Goal: Complete application form

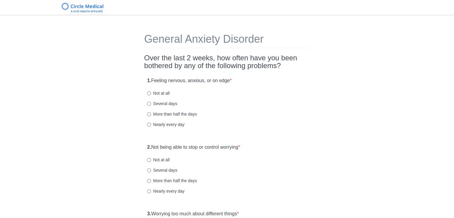
click at [159, 102] on label "Several days" at bounding box center [162, 104] width 30 height 6
click at [151, 102] on input "Several days" at bounding box center [149, 104] width 4 height 4
radio input "true"
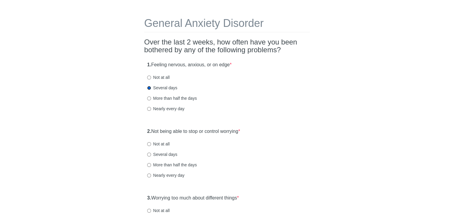
scroll to position [30, 0]
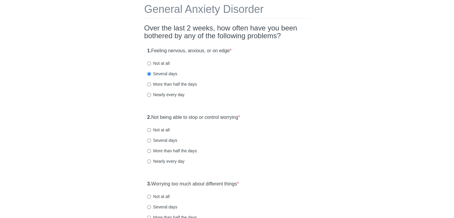
click at [152, 130] on label "Not at all" at bounding box center [158, 130] width 22 height 6
click at [151, 130] on input "Not at all" at bounding box center [149, 130] width 4 height 4
radio input "true"
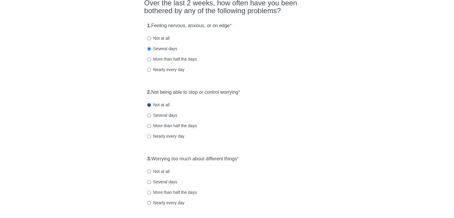
scroll to position [119, 0]
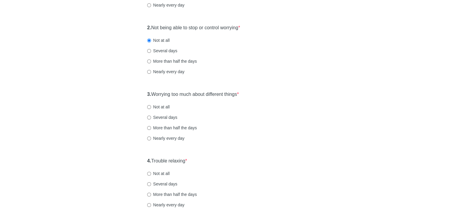
click at [152, 115] on label "Several days" at bounding box center [162, 117] width 30 height 6
click at [151, 116] on input "Several days" at bounding box center [149, 118] width 4 height 4
radio input "true"
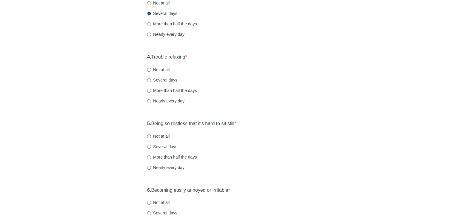
scroll to position [239, 0]
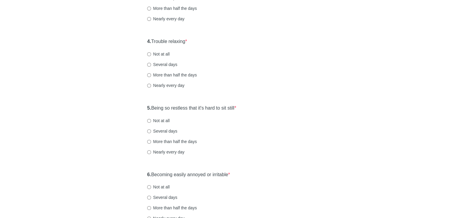
click at [158, 47] on div "4. Trouble relaxing * Not at all Several days More than half the days Nearly ev…" at bounding box center [227, 66] width 166 height 62
click at [158, 54] on label "Not at all" at bounding box center [158, 54] width 22 height 6
click at [151, 54] on input "Not at all" at bounding box center [149, 54] width 4 height 4
radio input "true"
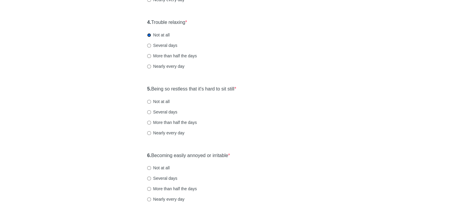
scroll to position [269, 0]
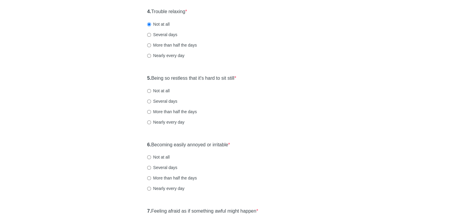
click at [165, 99] on label "Several days" at bounding box center [162, 101] width 30 height 6
click at [151, 99] on input "Several days" at bounding box center [149, 101] width 4 height 4
radio input "true"
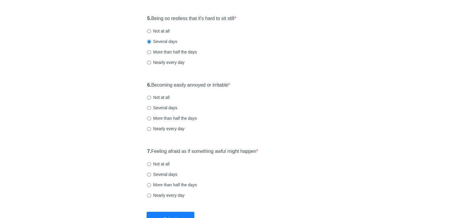
click at [170, 108] on label "Several days" at bounding box center [162, 108] width 30 height 6
click at [151, 108] on input "Several days" at bounding box center [149, 108] width 4 height 4
radio input "true"
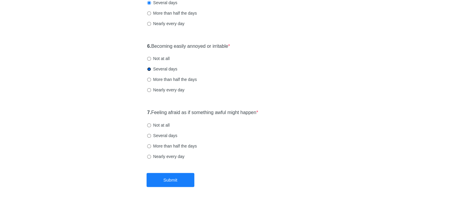
scroll to position [372, 0]
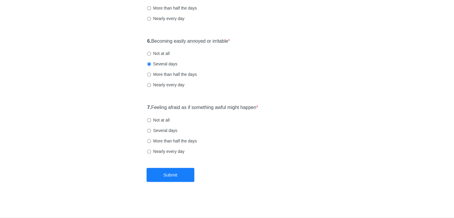
click at [155, 120] on label "Not at all" at bounding box center [158, 120] width 22 height 6
click at [151, 120] on input "Not at all" at bounding box center [149, 120] width 4 height 4
radio input "true"
click at [159, 175] on button "Submit" at bounding box center [171, 175] width 48 height 14
